Goal: Task Accomplishment & Management: Manage account settings

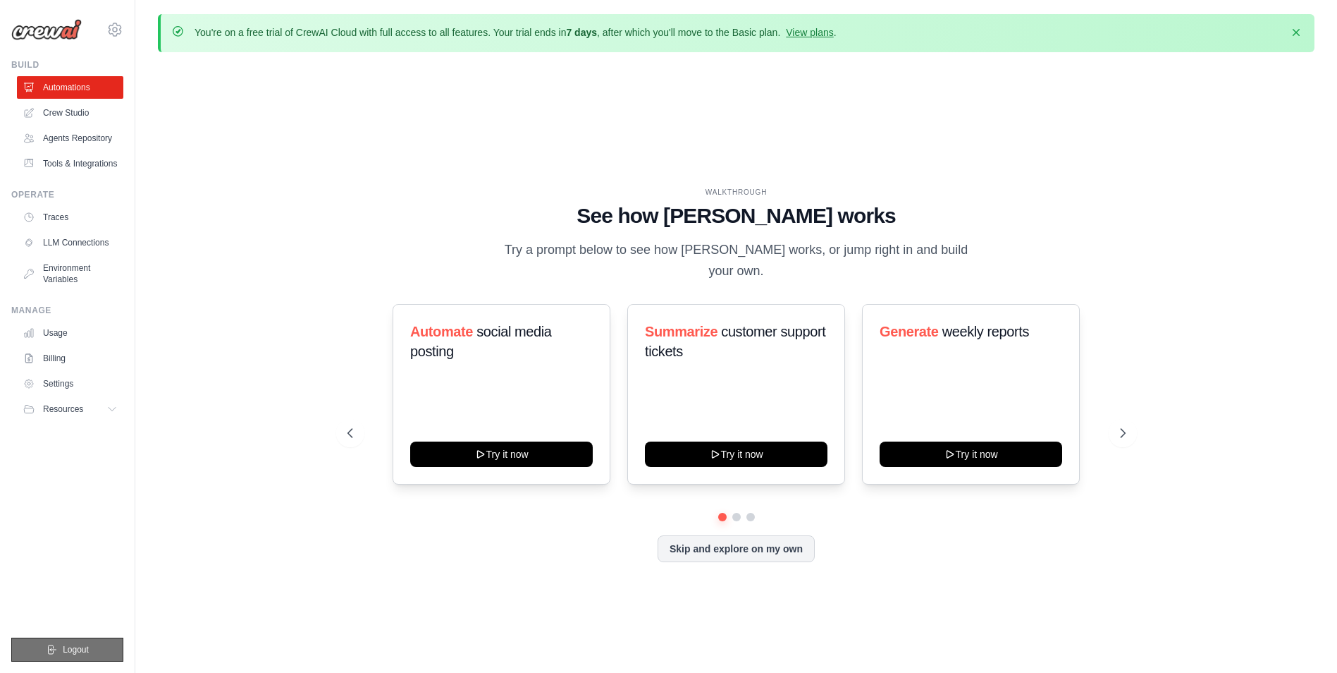
click at [95, 640] on button "Logout" at bounding box center [67, 649] width 112 height 24
